Goal: Task Accomplishment & Management: Use online tool/utility

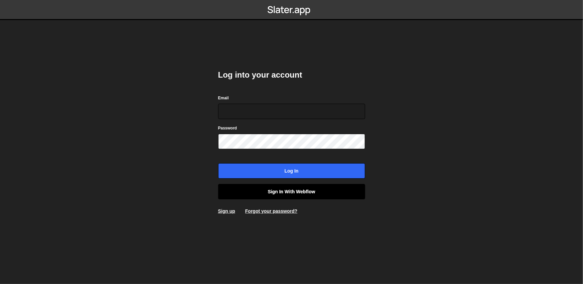
click at [259, 192] on link "Sign in with Webflow" at bounding box center [291, 191] width 147 height 15
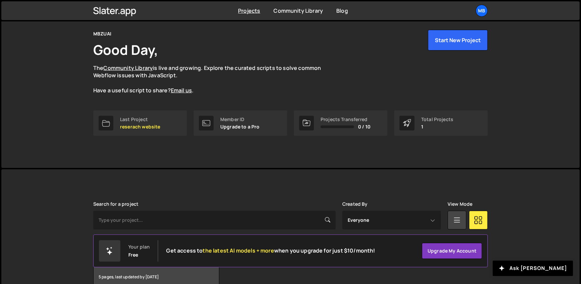
scroll to position [60, 0]
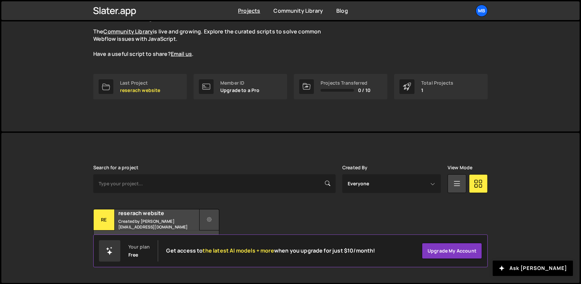
click at [211, 224] on button at bounding box center [209, 219] width 20 height 21
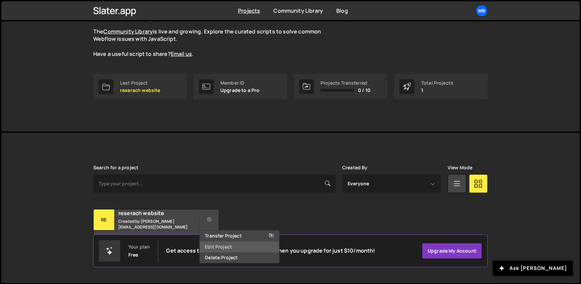
click at [222, 249] on link "Edit Project" at bounding box center [238, 246] width 79 height 11
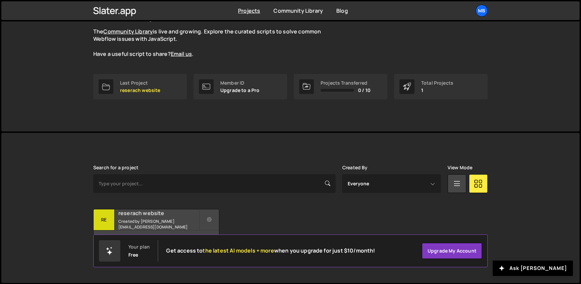
click at [143, 213] on h2 "reserach website" at bounding box center [158, 212] width 80 height 7
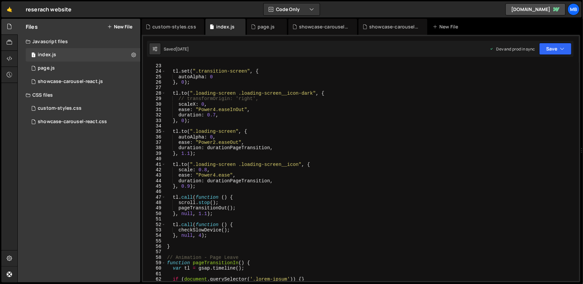
scroll to position [142, 0]
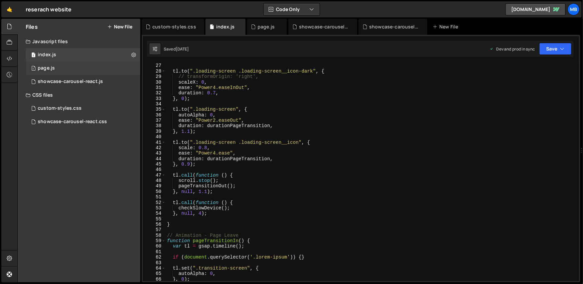
click at [84, 64] on div "1 page.js 0" at bounding box center [83, 67] width 115 height 13
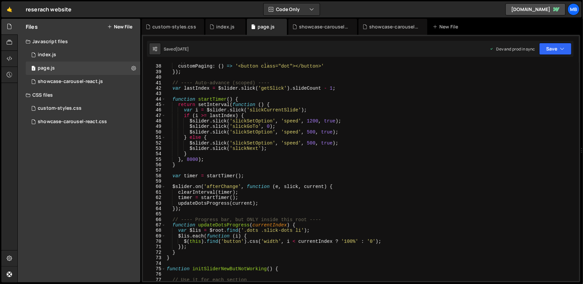
scroll to position [491, 0]
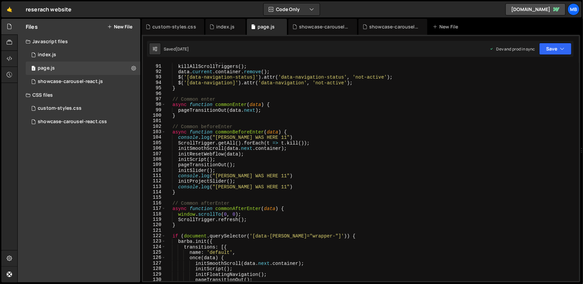
type textarea "pageTransitionOut(data.next);"
click at [242, 111] on div "scroll . destroy ( ) ; killAllScrollTriggers ( ) ; data . current . container .…" at bounding box center [370, 172] width 411 height 229
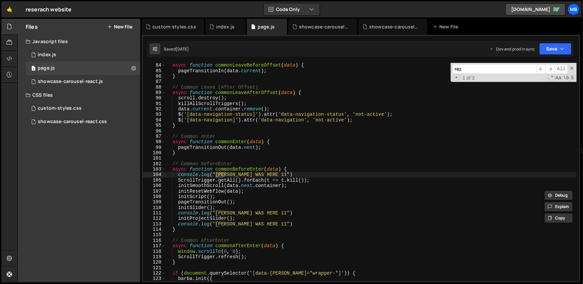
scroll to position [454, 0]
type input "reza"
drag, startPoint x: 312, startPoint y: 166, endPoint x: 312, endPoint y: 171, distance: 5.0
click at [312, 171] on div "async function commonLeaveBeforeOffset ( data ) { pageTransitionIn ( data . cur…" at bounding box center [370, 176] width 411 height 229
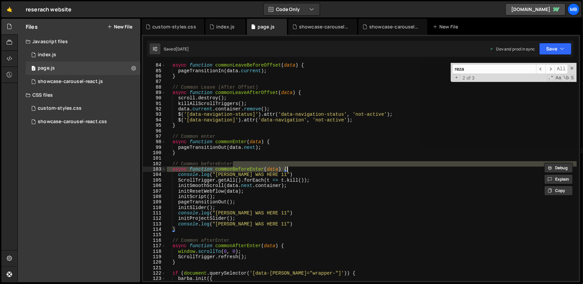
click at [290, 171] on div "async function commonLeaveBeforeOffset ( data ) { pageTransitionIn ( data . cur…" at bounding box center [370, 172] width 411 height 218
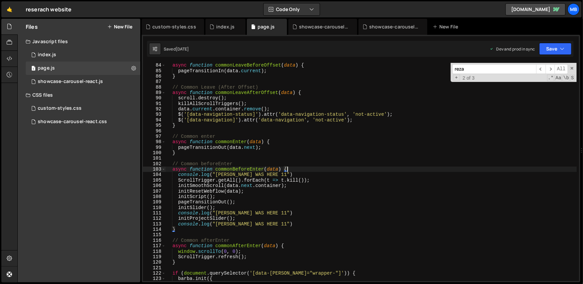
click at [296, 175] on div "async function commonLeaveBeforeOffset ( data ) { pageTransitionIn ( data . cur…" at bounding box center [370, 176] width 411 height 229
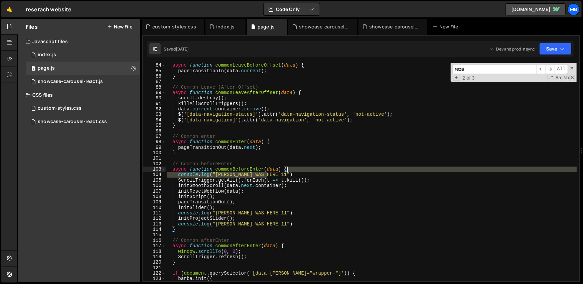
click at [297, 168] on div "async function commonLeaveBeforeOffset ( data ) { pageTransitionIn ( data . cur…" at bounding box center [370, 176] width 411 height 229
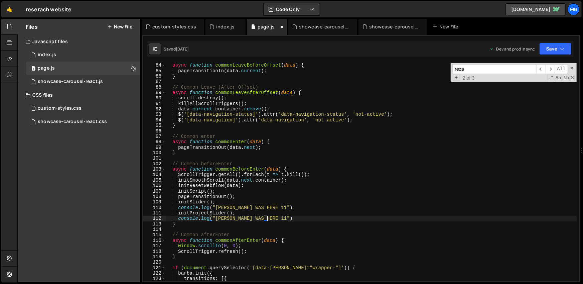
drag, startPoint x: 282, startPoint y: 219, endPoint x: 282, endPoint y: 216, distance: 3.4
click at [282, 219] on div "async function commonLeaveBeforeOffset ( data ) { pageTransitionIn ( data . cur…" at bounding box center [370, 176] width 411 height 229
click at [281, 212] on div "async function commonLeaveBeforeOffset ( data ) { pageTransitionIn ( data . cur…" at bounding box center [370, 176] width 411 height 229
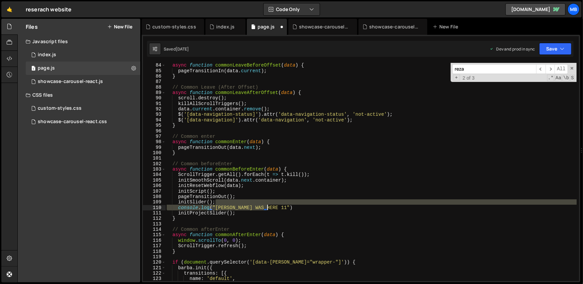
click at [282, 205] on div "async function commonLeaveBeforeOffset ( data ) { pageTransitionIn ( data . cur…" at bounding box center [370, 176] width 411 height 229
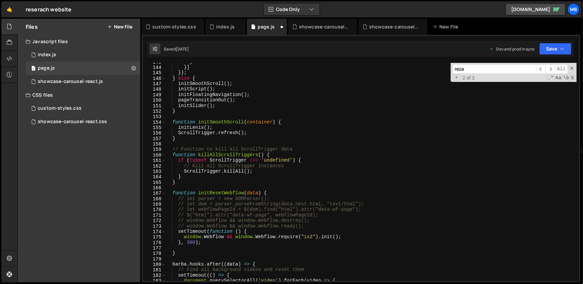
scroll to position [780, 0]
click at [286, 190] on div "} }] }) ; } else { initSmoothScroll ( ) ; initScript ( ) ; initFloatingNavigati…" at bounding box center [370, 173] width 411 height 229
type textarea "function initResetWebflow(data) {"
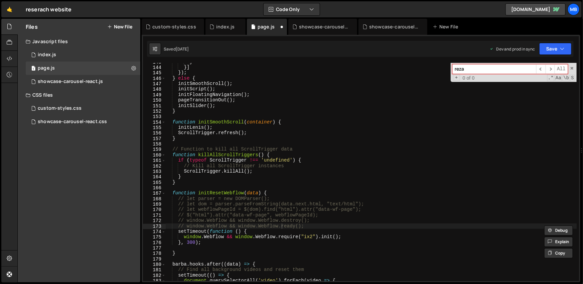
type input "reza"
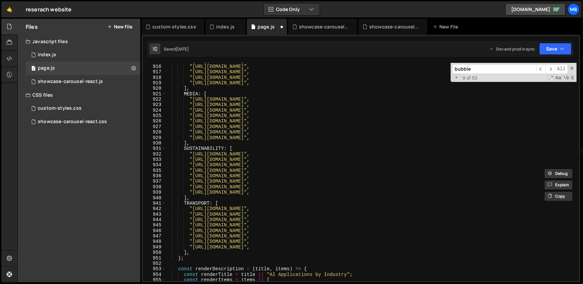
scroll to position [4926, 0]
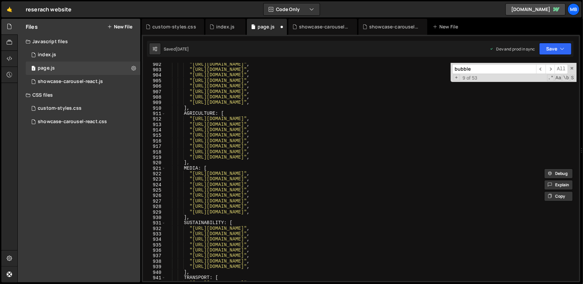
type input "bubble"
click at [257, 156] on div ""https://cdn.prod.website-files.com/6719ea70954c22fc2ba0d763/68344bc13264cf9128…" at bounding box center [370, 175] width 411 height 229
type textarea "showBubblesWhenScrolled()"
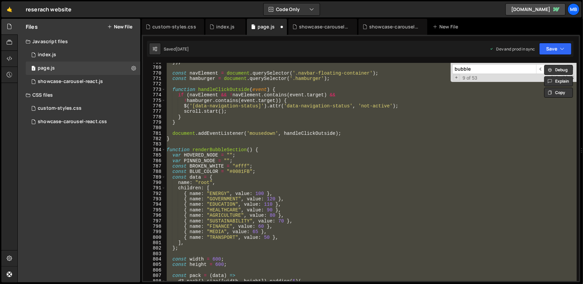
scroll to position [4195, 0]
click at [425, 125] on div "}) ; const navElement = document . querySelector ( '.navbar-floating-container'…" at bounding box center [370, 172] width 411 height 218
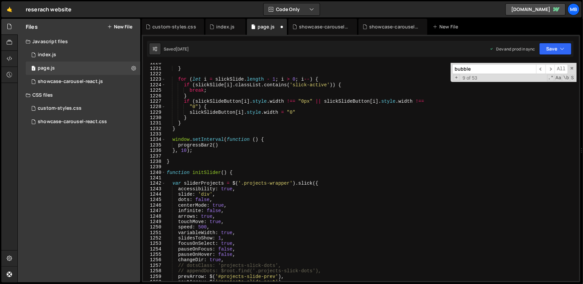
scroll to position [6721, 0]
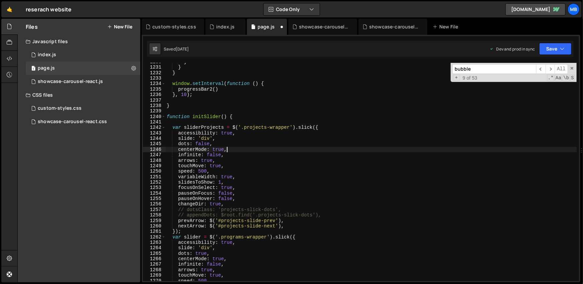
click at [374, 152] on div "} } } window . setInterval ( function ( ) { progressBar2 ( ) } , 10 ) ; } funct…" at bounding box center [370, 173] width 411 height 229
type textarea "centerMode: true,"
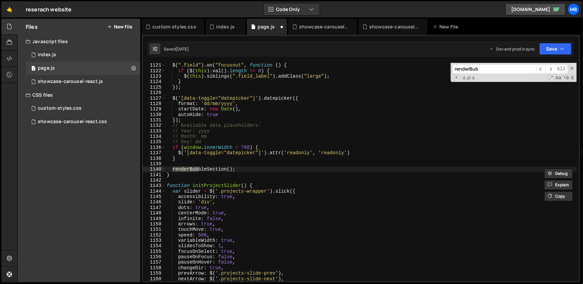
scroll to position [6121, 0]
type input "renderBub"
type textarea "renderBubbleSection();"
click at [215, 172] on div "}) ; $ ( ".field" ) . on ( "focusout" , function ( ) { if ( $ ( this ) . val ( …" at bounding box center [370, 172] width 411 height 229
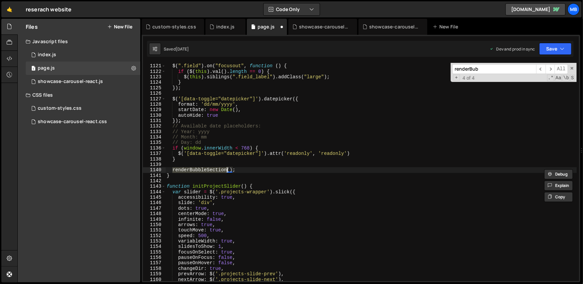
type input "renderBubbleSection"
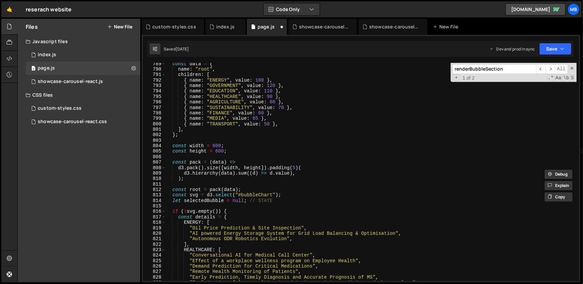
scroll to position [4162, 0]
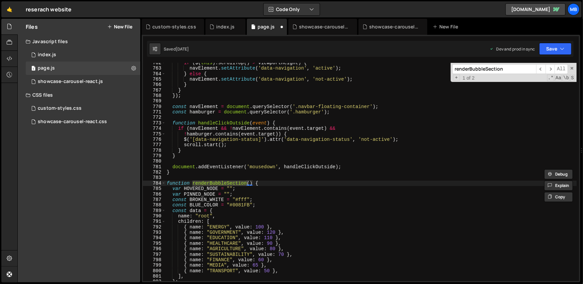
click at [220, 177] on div "if ( $ ( this ) . scrollTop ( ) > viewportHeight ) { navElement . setAttribute …" at bounding box center [370, 174] width 411 height 229
click at [219, 182] on div "if ( $ ( this ) . scrollTop ( ) > viewportHeight ) { navElement . setAttribute …" at bounding box center [370, 174] width 411 height 229
type textarea "function renderBubbleSection() {"
click at [219, 182] on div "if ( $ ( this ) . scrollTop ( ) > viewportHeight ) { navElement . setAttribute …" at bounding box center [370, 174] width 411 height 229
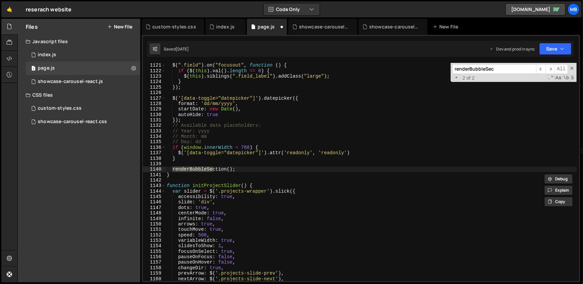
scroll to position [6122, 0]
type input "renderBubbleSection"
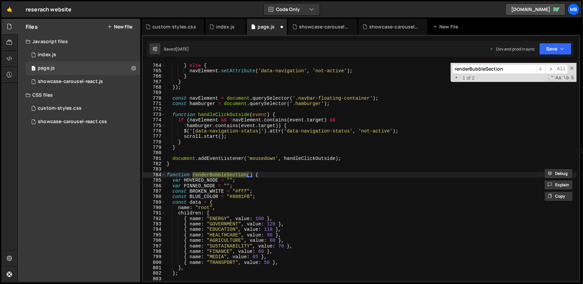
click at [173, 181] on div "} else { navElement . setAttribute ( 'data-navigation' , 'not-active' ) ; } } }…" at bounding box center [370, 176] width 411 height 229
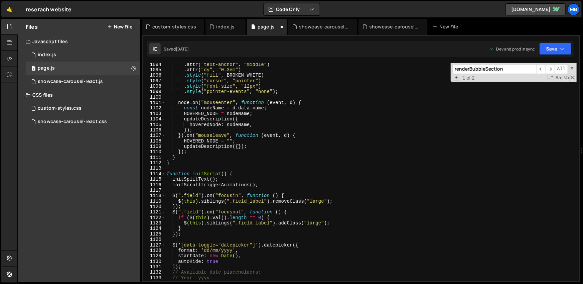
scroll to position [5975, 0]
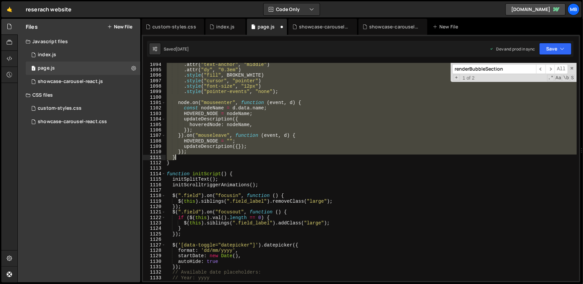
click at [184, 157] on div ". attr ( "text-anchor" , "middle" ) . attr ( "dy" , "0.3em" ) . style ( "fill" …" at bounding box center [370, 175] width 411 height 229
type textarea "}); }"
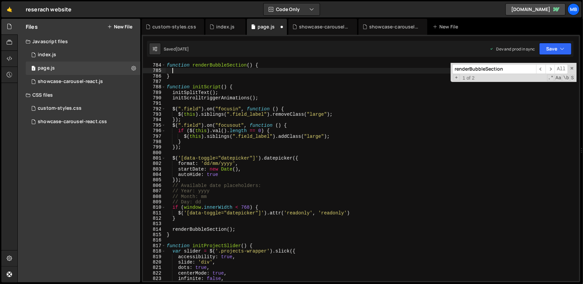
scroll to position [4276, 0]
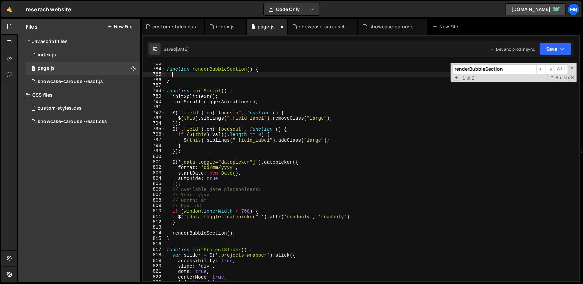
paste textarea "}"
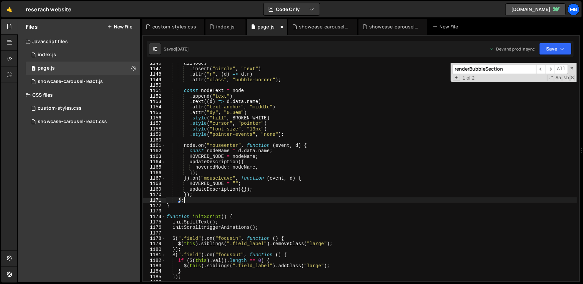
scroll to position [0, 3]
type textarea "};"
click at [553, 47] on button "Save" at bounding box center [555, 49] width 32 height 12
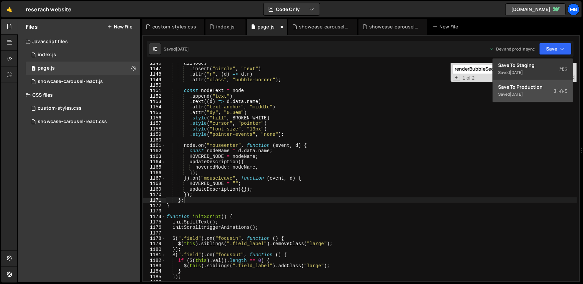
click at [523, 91] on div "3 days ago" at bounding box center [516, 94] width 13 height 6
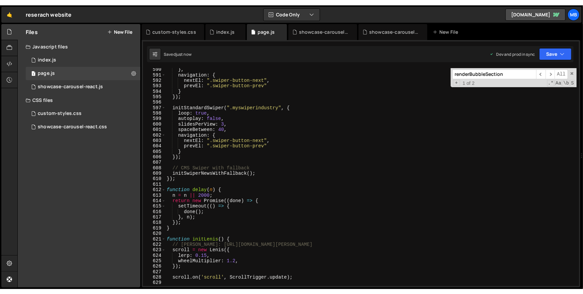
scroll to position [2946, 0]
